Goal: Task Accomplishment & Management: Manage account settings

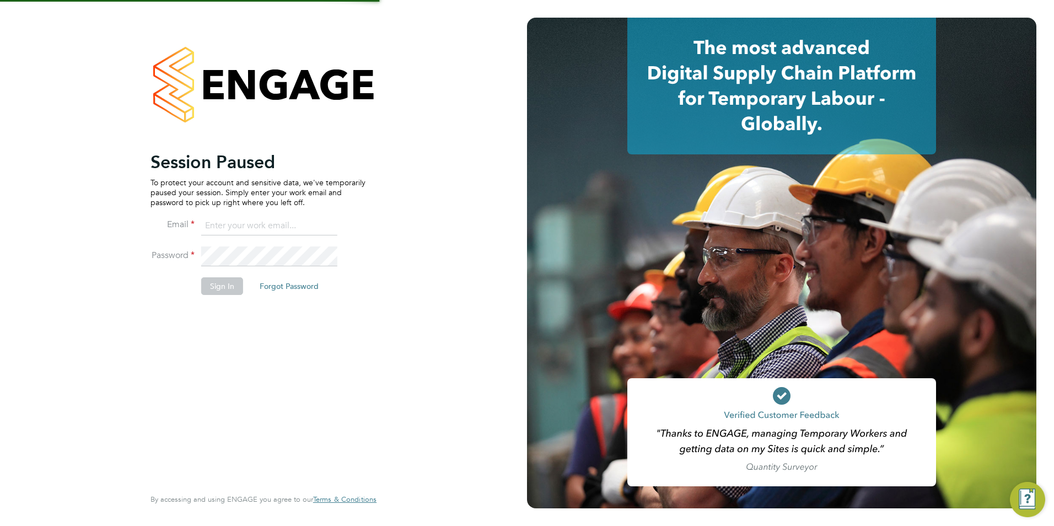
type input "[EMAIL_ADDRESS][DOMAIN_NAME]"
click at [226, 276] on li "Password" at bounding box center [258, 261] width 215 height 31
click at [225, 277] on button "Sign In" at bounding box center [222, 286] width 42 height 18
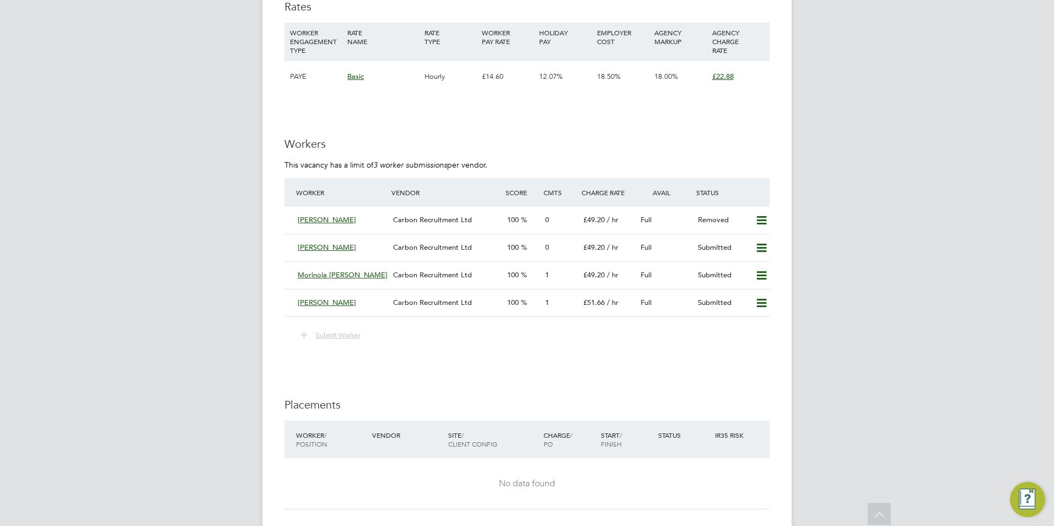
scroll to position [1985, 0]
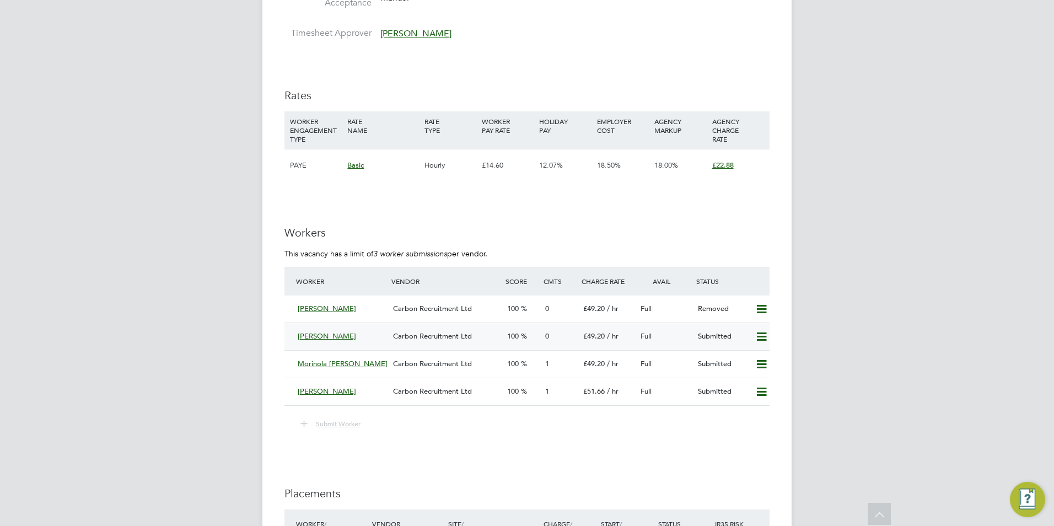
click at [351, 332] on div "Demet Zengin" at bounding box center [340, 336] width 95 height 18
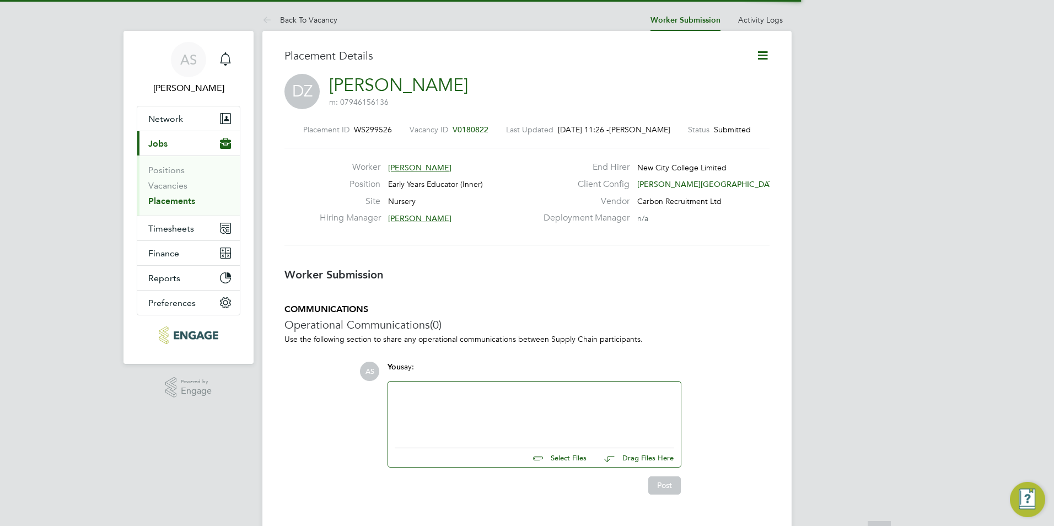
scroll to position [6, 6]
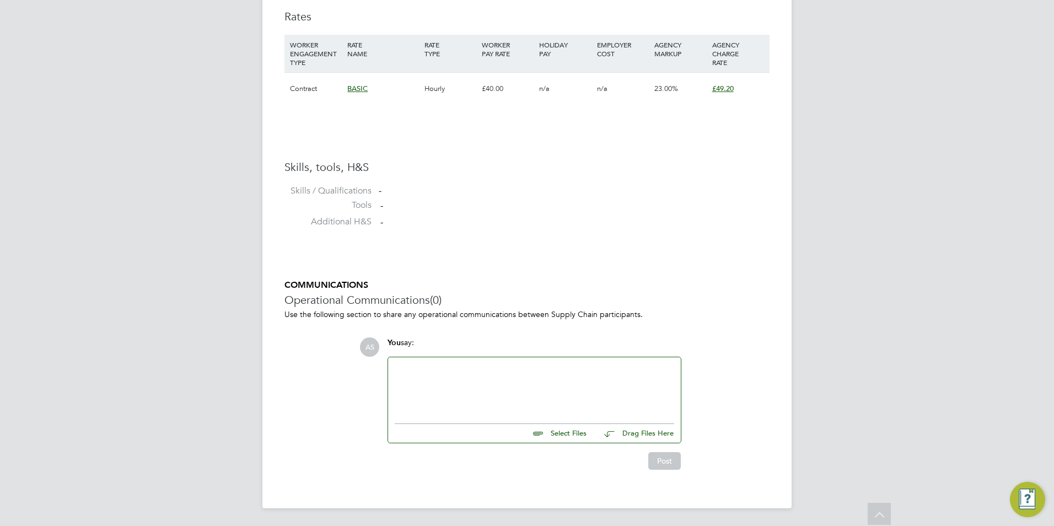
click at [574, 435] on input "file" at bounding box center [591, 431] width 165 height 15
type input "C:\fakepath\Demet Zengin.docx"
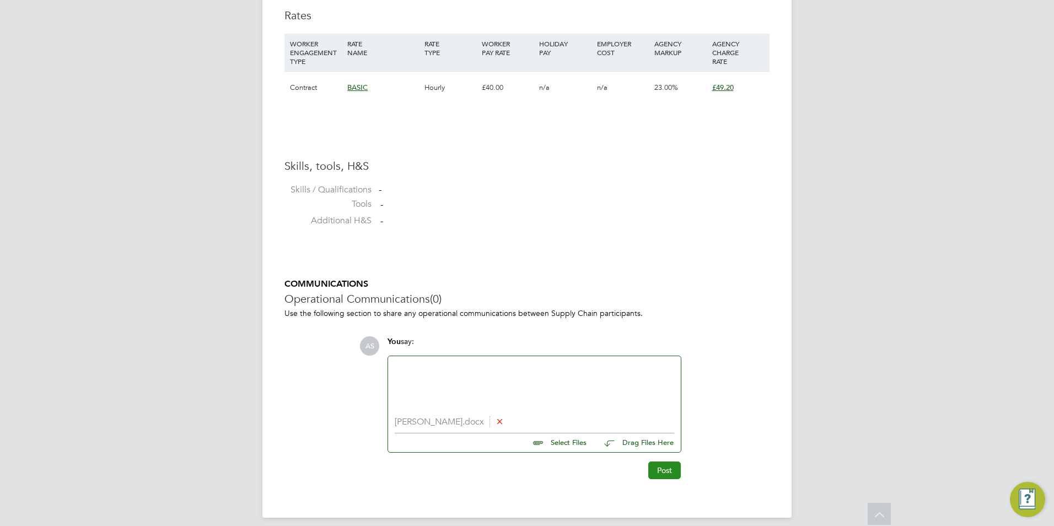
click at [663, 474] on button "Post" at bounding box center [664, 470] width 33 height 18
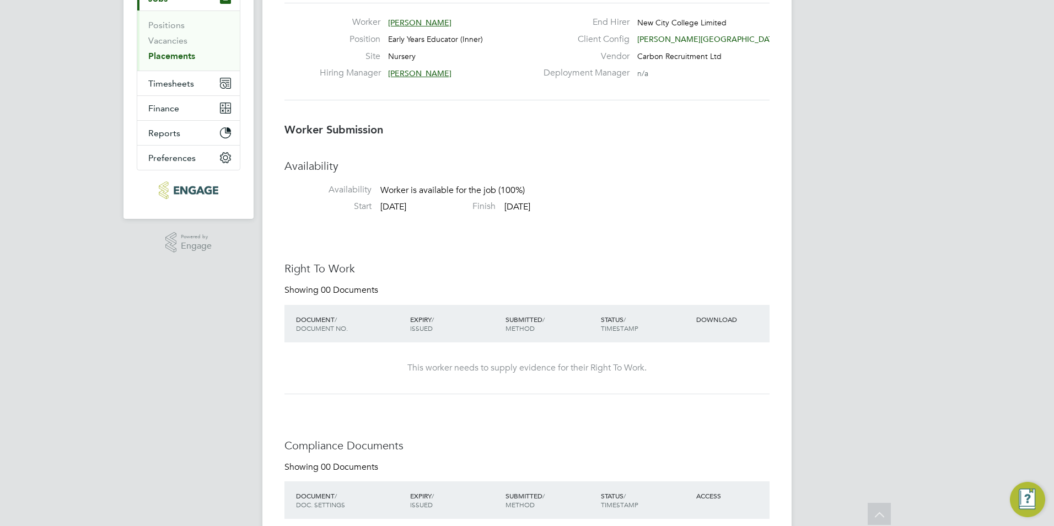
scroll to position [0, 0]
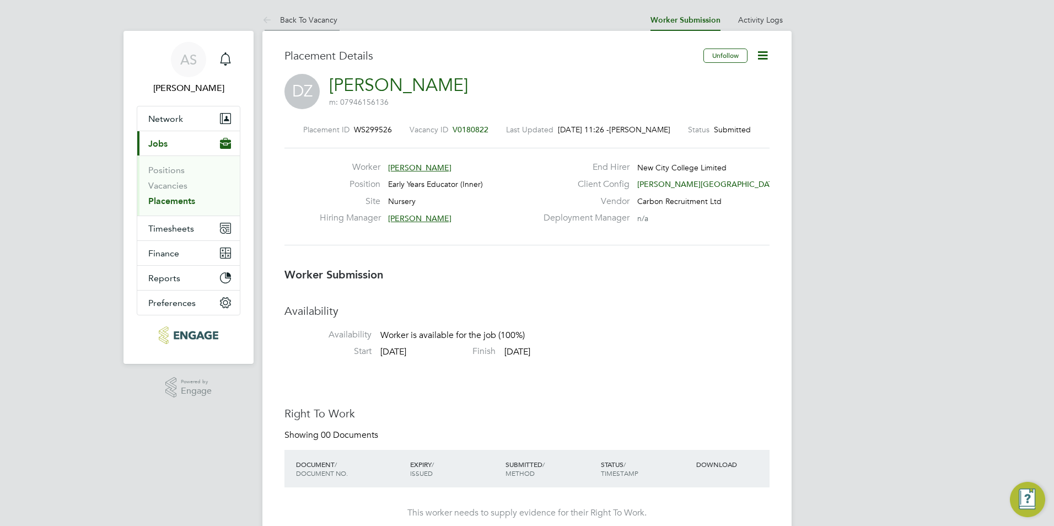
click at [322, 15] on link "Back To Vacancy" at bounding box center [299, 20] width 75 height 10
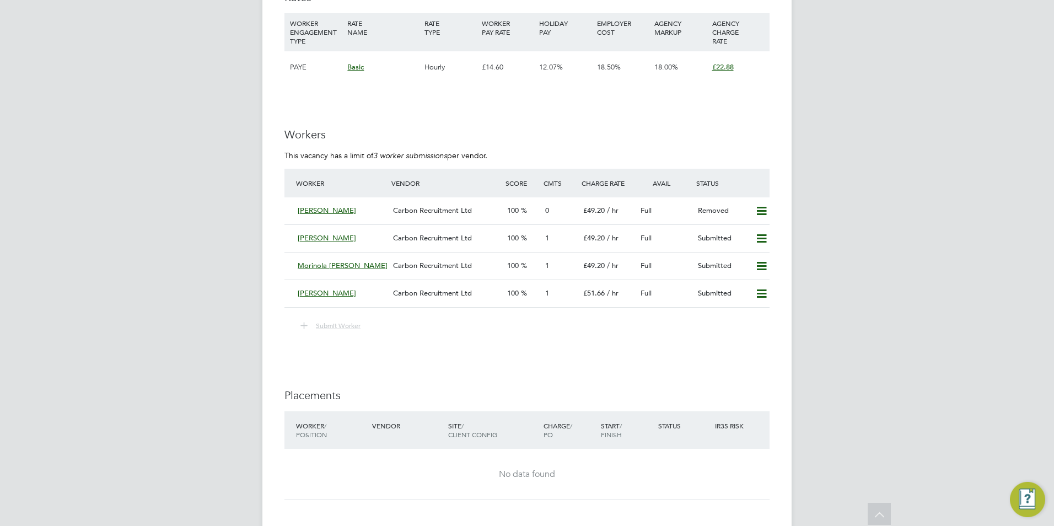
scroll to position [1985, 0]
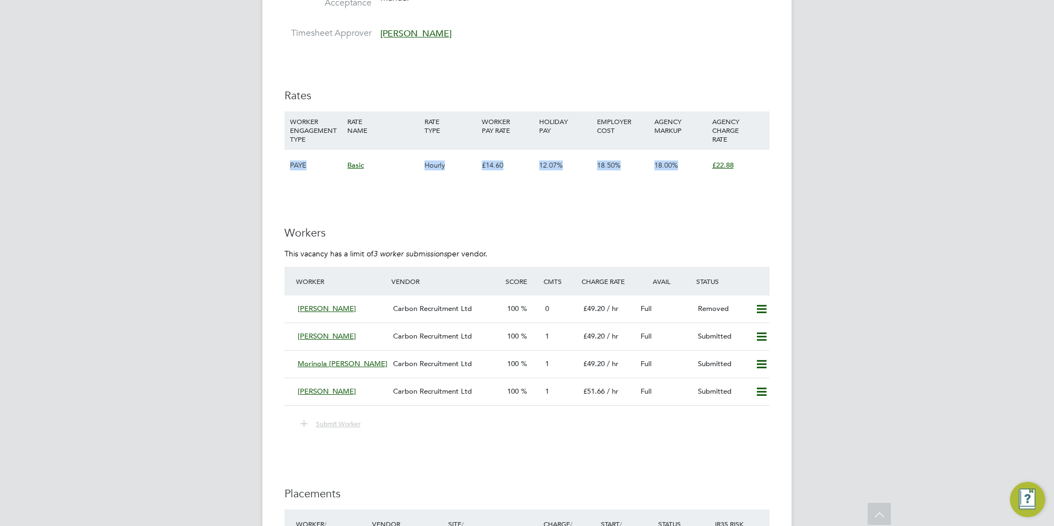
drag, startPoint x: 750, startPoint y: 165, endPoint x: 252, endPoint y: 158, distance: 497.3
drag, startPoint x: 596, startPoint y: 160, endPoint x: 625, endPoint y: 164, distance: 28.9
click at [625, 164] on div "18.50%" at bounding box center [622, 165] width 57 height 32
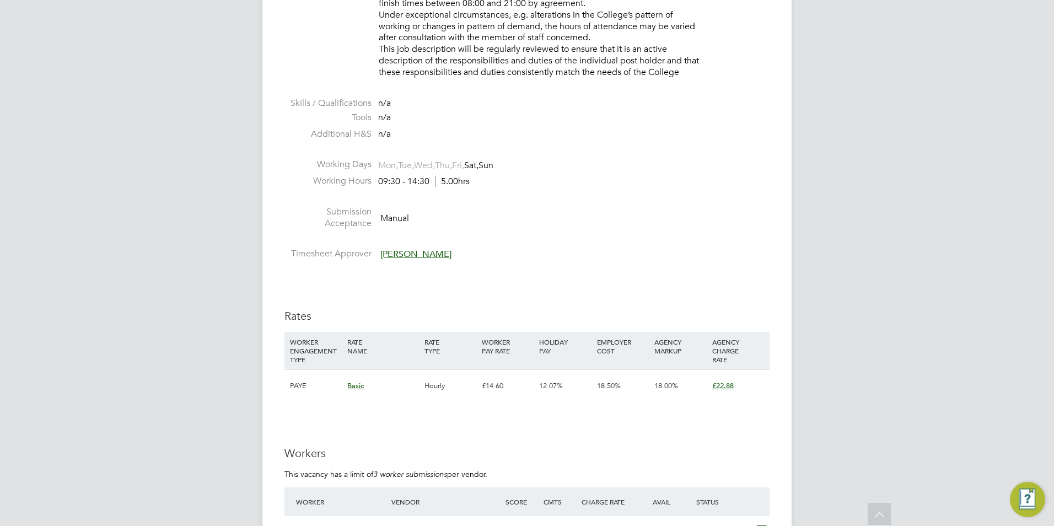
click at [612, 174] on li "Working Days Mon, Tue, Wed, Thu, Fri, Sat, Sun" at bounding box center [526, 167] width 485 height 17
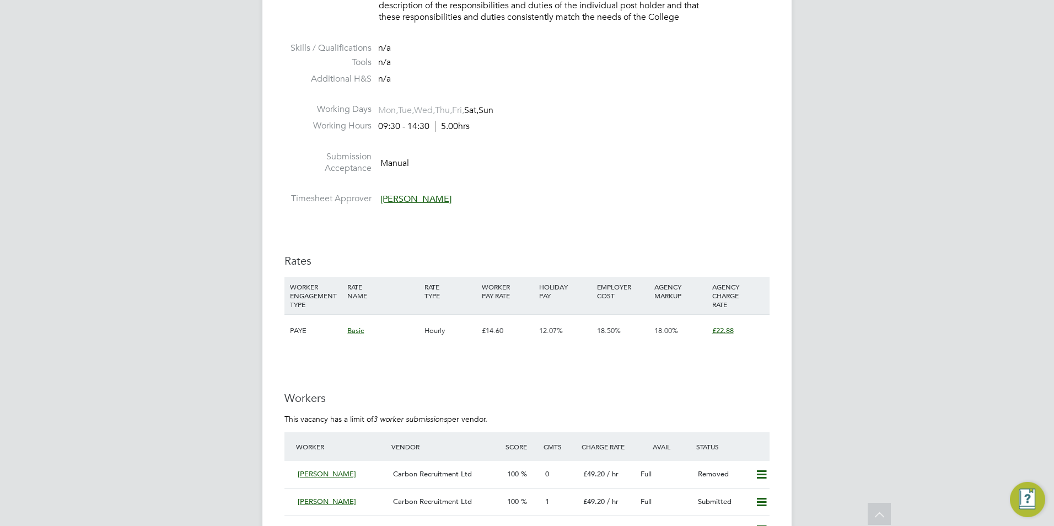
scroll to position [1930, 0]
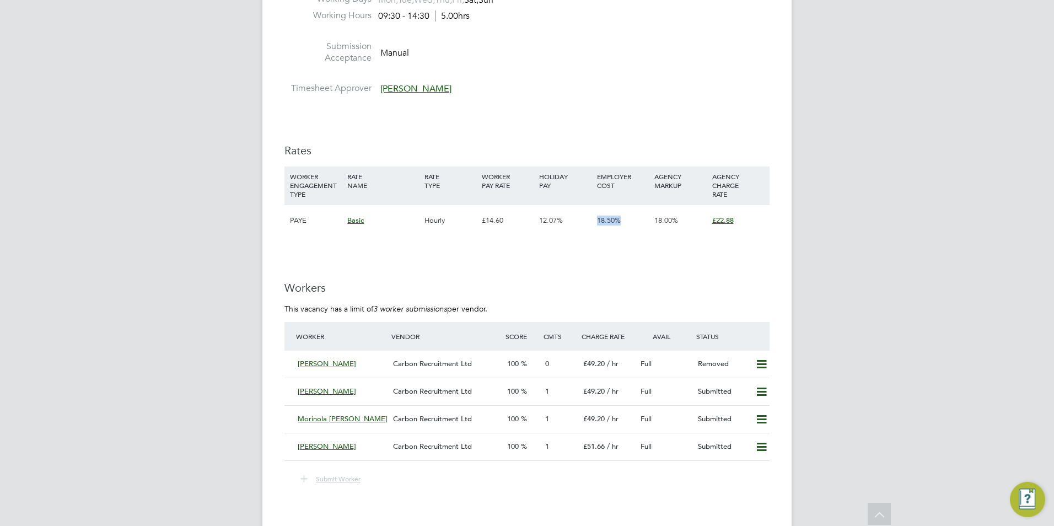
drag, startPoint x: 599, startPoint y: 218, endPoint x: 625, endPoint y: 219, distance: 26.5
click at [625, 219] on div "18.50%" at bounding box center [622, 221] width 57 height 32
drag, startPoint x: 625, startPoint y: 219, endPoint x: 620, endPoint y: 223, distance: 6.7
click at [620, 223] on span "18.50%" at bounding box center [609, 220] width 24 height 9
click at [599, 219] on span "18.50%" at bounding box center [609, 220] width 24 height 9
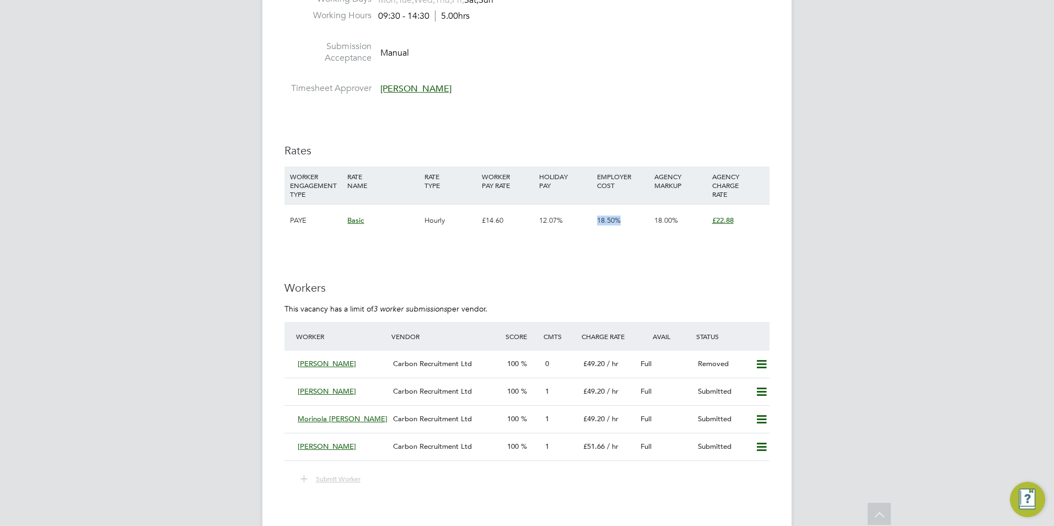
drag, startPoint x: 595, startPoint y: 219, endPoint x: 622, endPoint y: 222, distance: 27.2
click at [622, 222] on div "18.50%" at bounding box center [622, 221] width 57 height 32
drag, startPoint x: 622, startPoint y: 222, endPoint x: 615, endPoint y: 224, distance: 7.4
click at [615, 224] on span "18.50%" at bounding box center [609, 220] width 24 height 9
drag, startPoint x: 596, startPoint y: 219, endPoint x: 620, endPoint y: 221, distance: 23.8
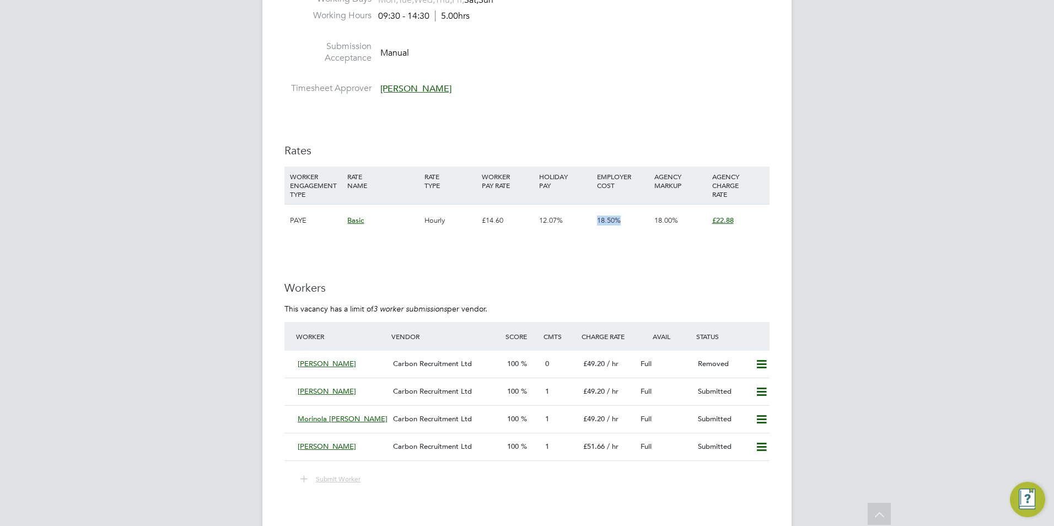
click at [620, 221] on div "18.50%" at bounding box center [622, 221] width 57 height 32
drag, startPoint x: 620, startPoint y: 221, endPoint x: 628, endPoint y: 219, distance: 9.1
click at [628, 219] on div "18.50%" at bounding box center [622, 221] width 57 height 32
click at [765, 389] on icon at bounding box center [762, 392] width 14 height 9
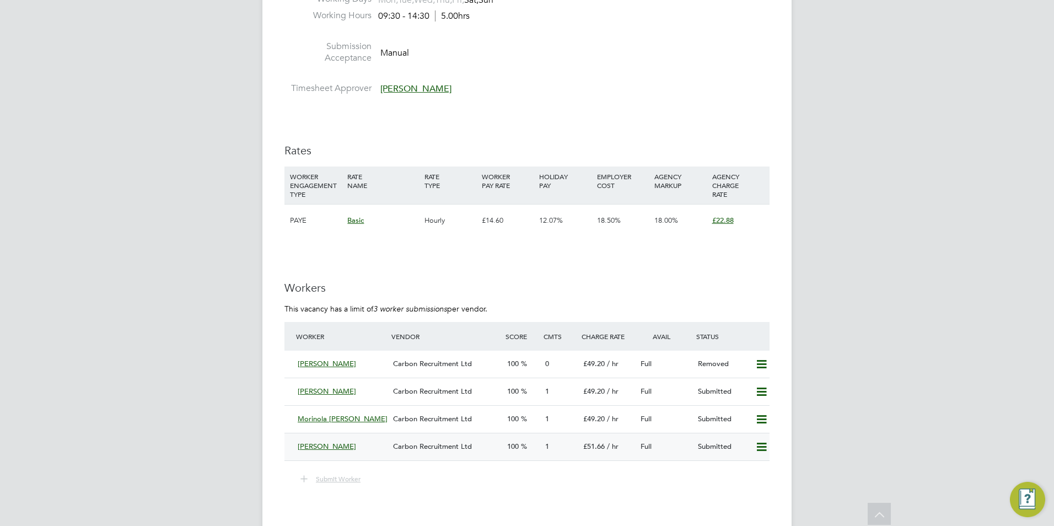
click at [369, 452] on div "Ruma Kaur" at bounding box center [340, 447] width 95 height 18
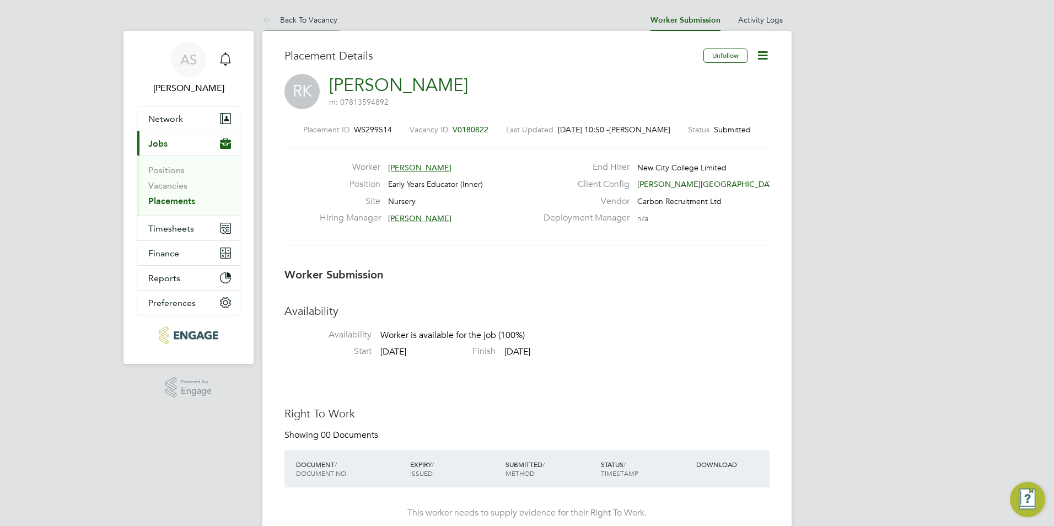
click at [293, 21] on link "Back To Vacancy" at bounding box center [299, 20] width 75 height 10
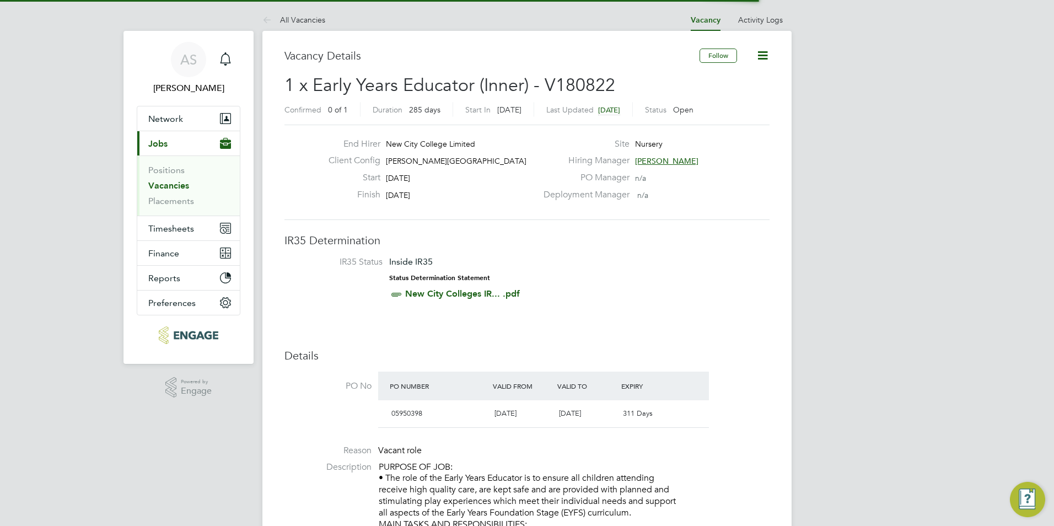
scroll to position [6, 6]
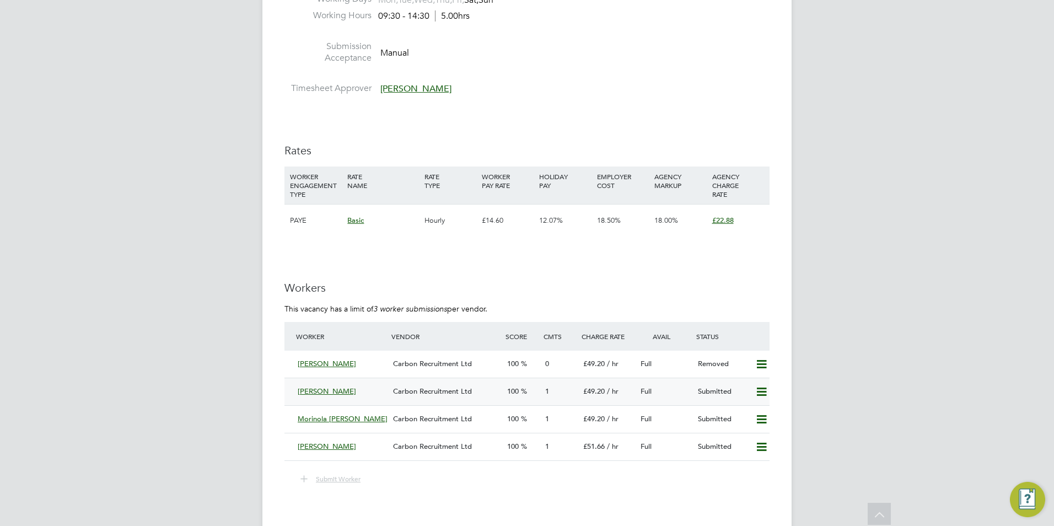
click at [763, 391] on icon at bounding box center [762, 392] width 14 height 9
click at [747, 417] on li "Remove" at bounding box center [745, 414] width 42 height 15
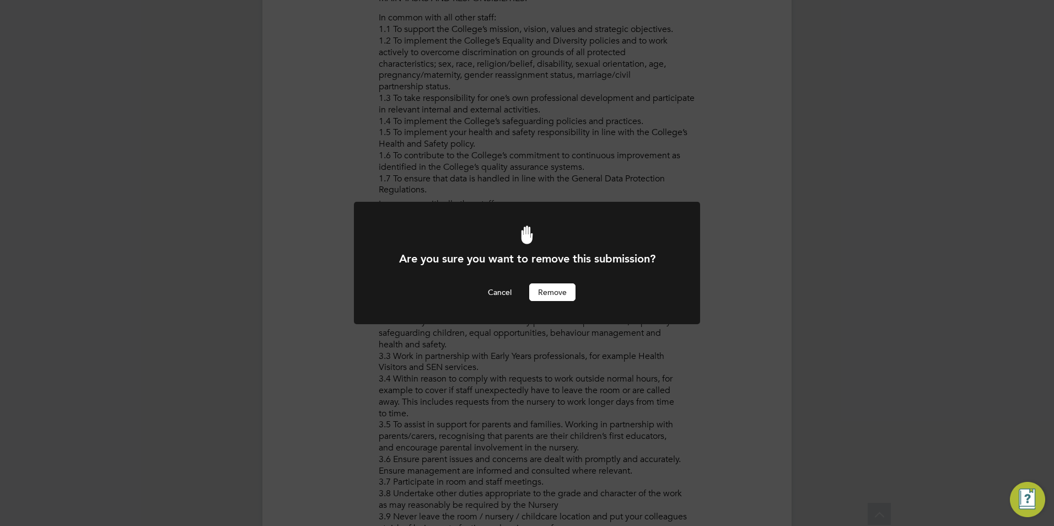
click at [552, 301] on button "Remove" at bounding box center [552, 292] width 46 height 18
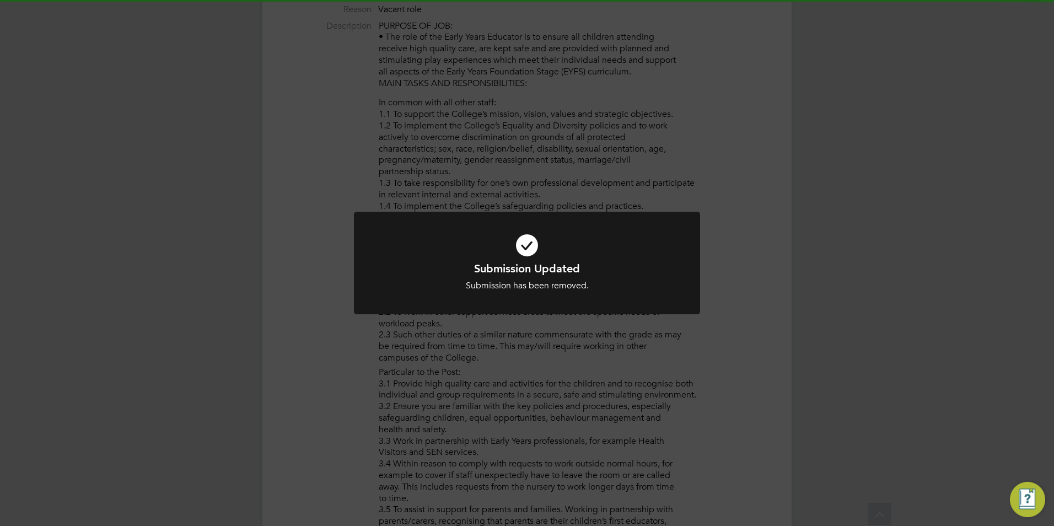
click at [620, 330] on div "Submission Updated Submission has been removed. Cancel Okay" at bounding box center [527, 263] width 1054 height 526
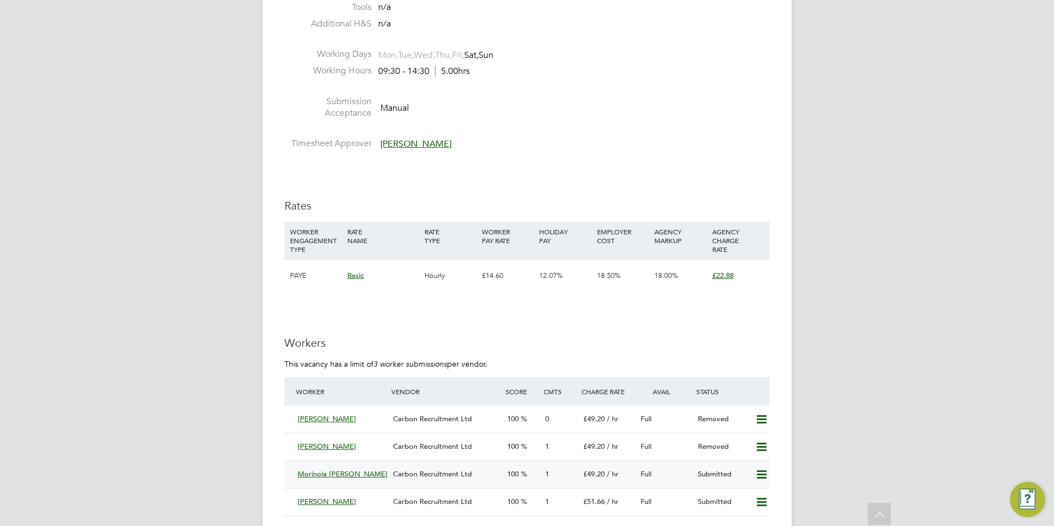
click at [759, 470] on icon at bounding box center [762, 474] width 14 height 9
click at [752, 498] on li "Remove" at bounding box center [745, 497] width 42 height 15
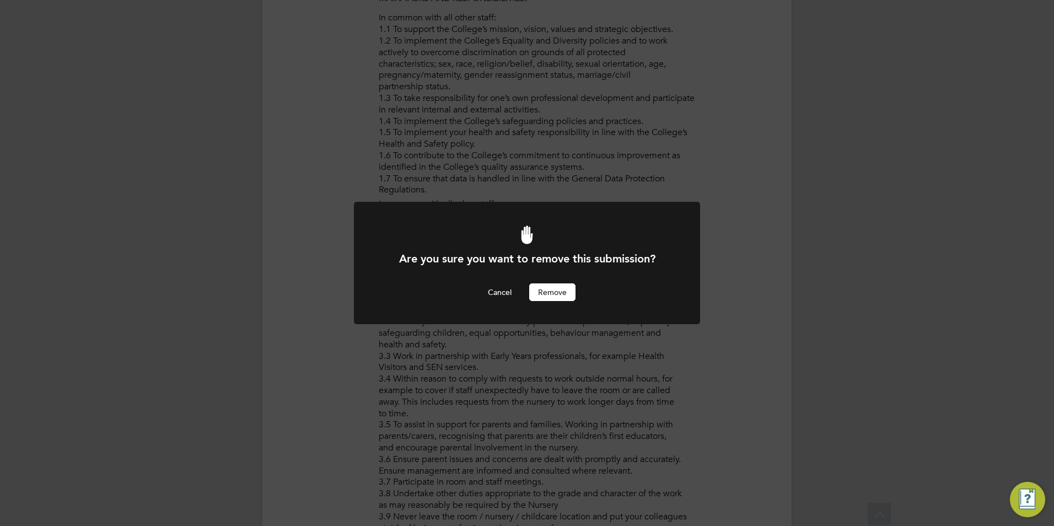
click at [561, 297] on button "Remove" at bounding box center [552, 292] width 46 height 18
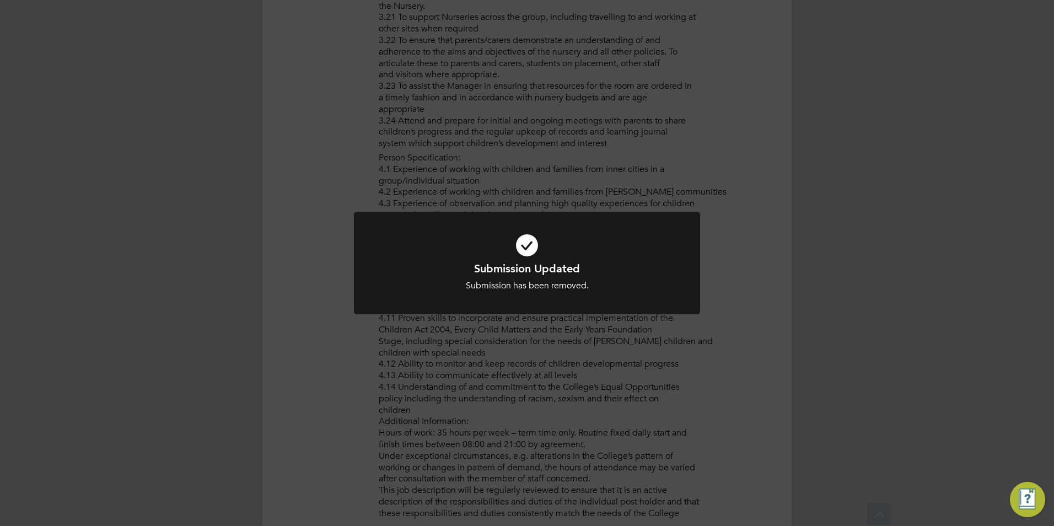
click at [753, 379] on div "Submission Updated Submission has been removed. Cancel Okay" at bounding box center [527, 263] width 1054 height 526
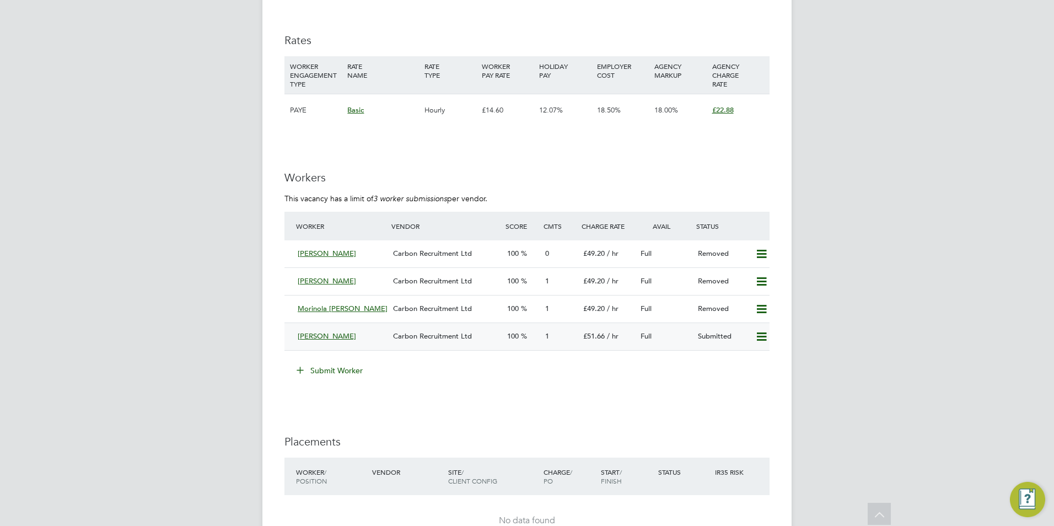
click at [761, 340] on icon at bounding box center [762, 336] width 14 height 9
click at [750, 362] on li "Remove" at bounding box center [745, 359] width 42 height 15
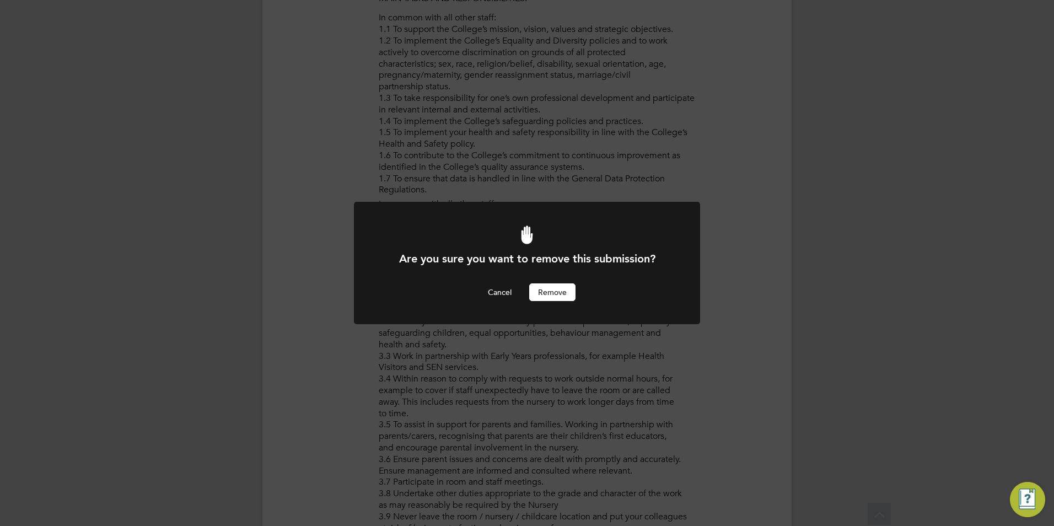
click at [551, 292] on button "Remove" at bounding box center [552, 292] width 46 height 18
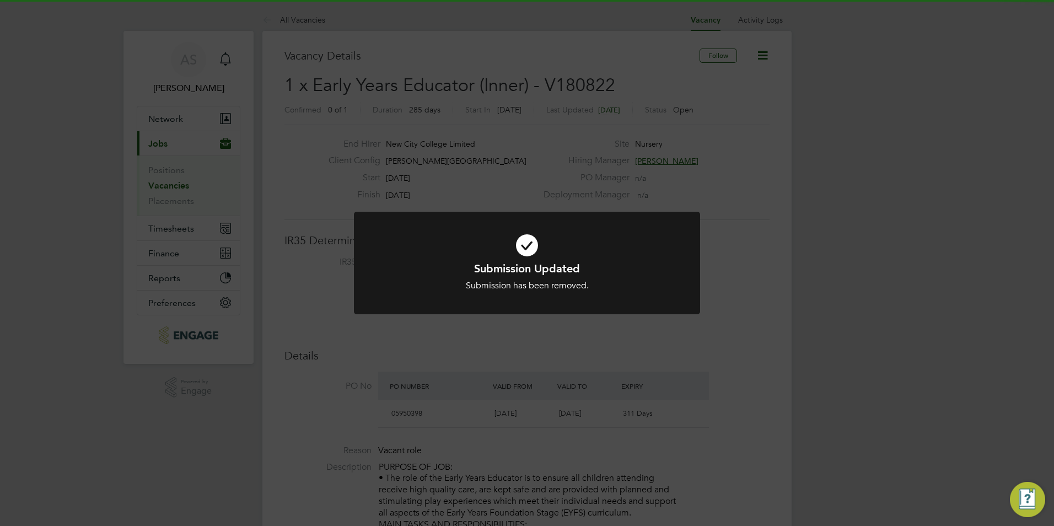
click at [646, 373] on div "Submission Updated Submission has been removed. Cancel Okay" at bounding box center [527, 263] width 1054 height 526
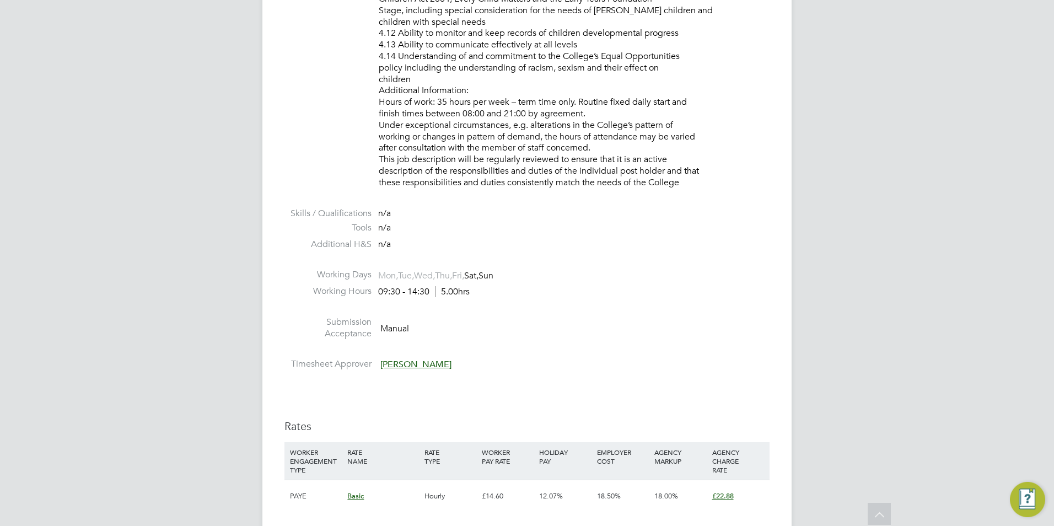
drag, startPoint x: 379, startPoint y: 293, endPoint x: 433, endPoint y: 296, distance: 54.6
click at [433, 296] on div "09:30 - 14:30 5.00hrs" at bounding box center [424, 292] width 92 height 12
drag, startPoint x: 433, startPoint y: 296, endPoint x: 433, endPoint y: 304, distance: 8.3
click at [433, 304] on li at bounding box center [526, 309] width 485 height 14
